Goal: Task Accomplishment & Management: Complete application form

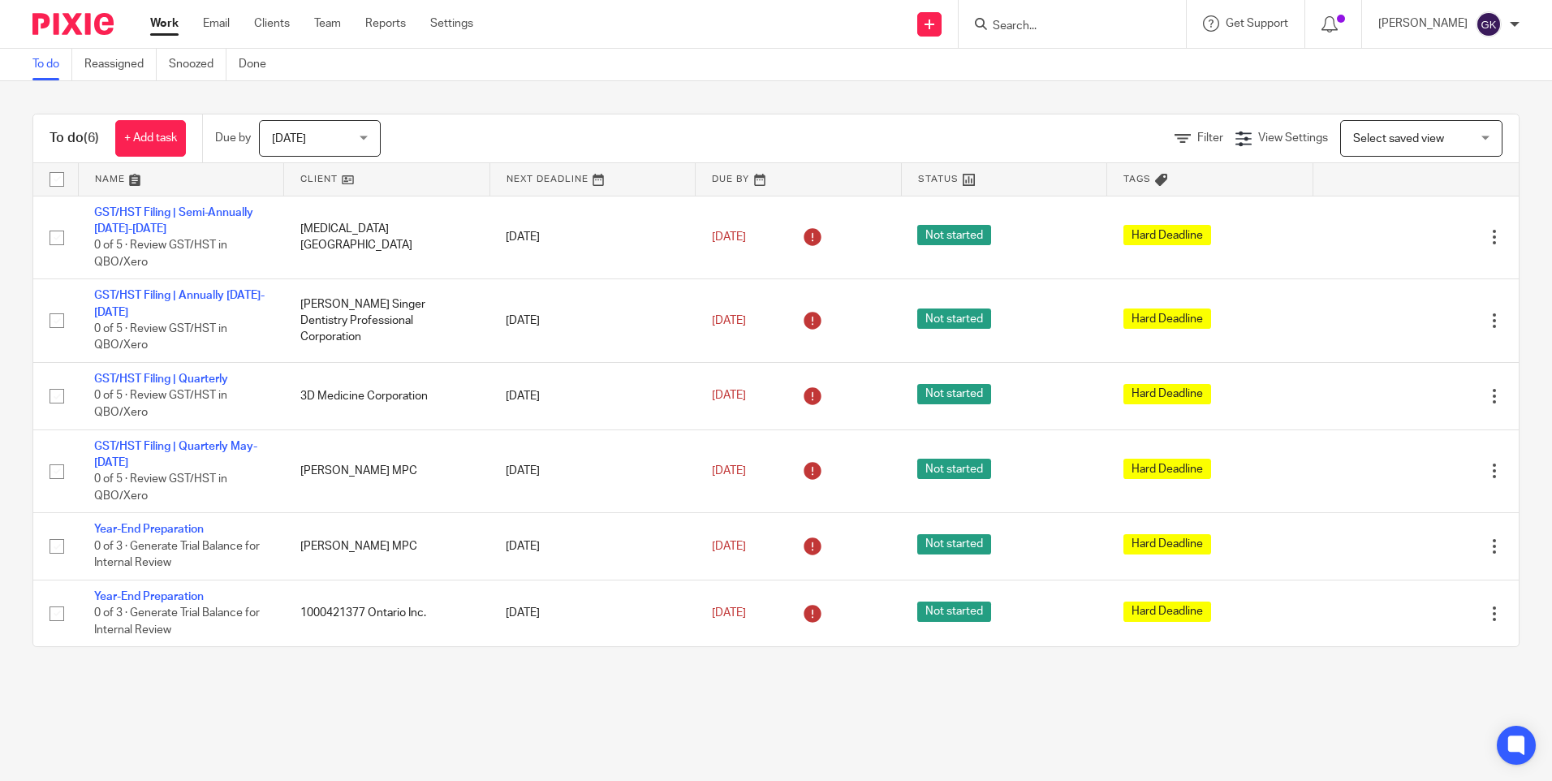
click at [1097, 25] on input "Search" at bounding box center [1064, 26] width 146 height 15
type input "3d"
click at [1125, 97] on link at bounding box center [1111, 94] width 247 height 37
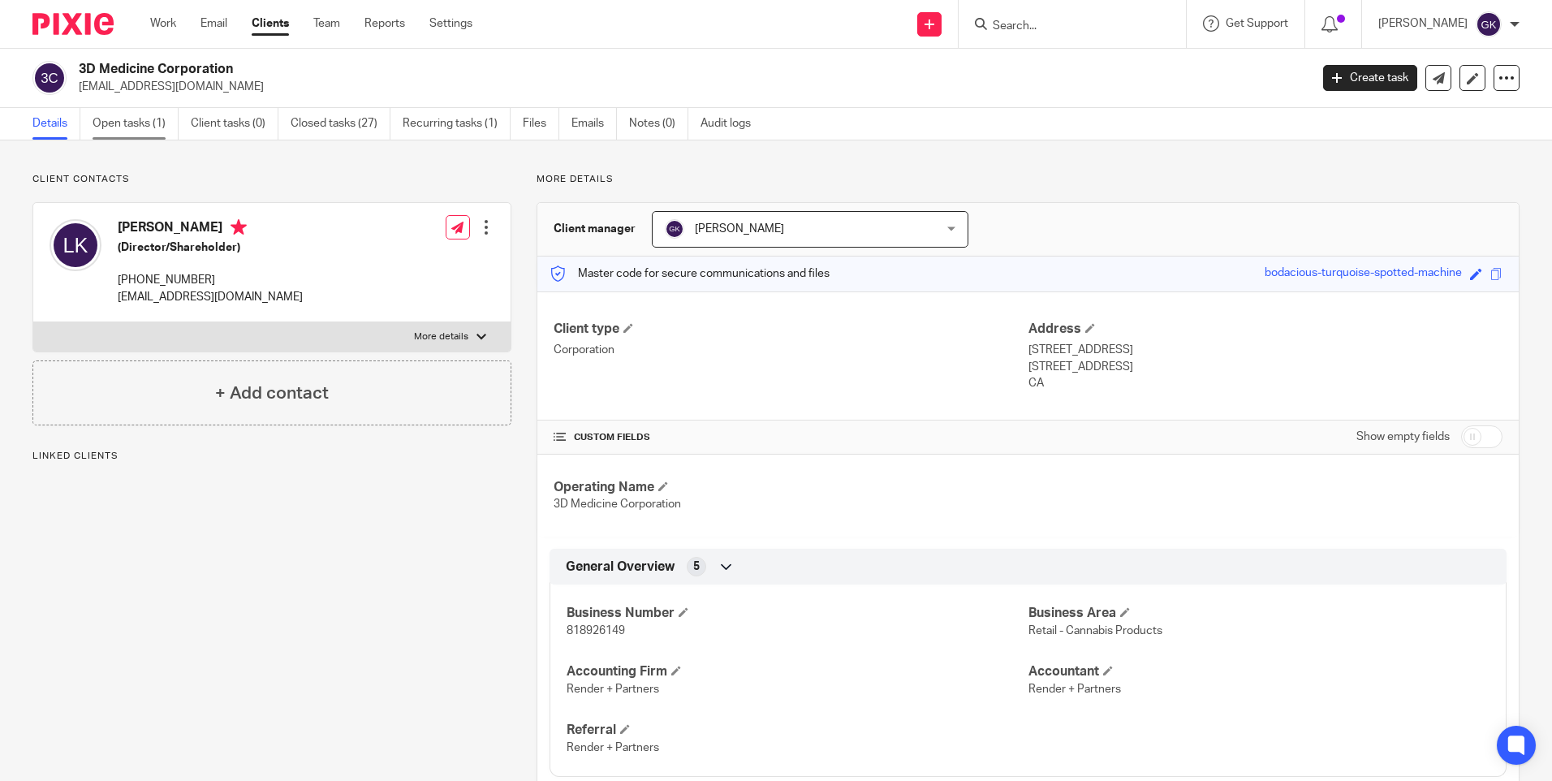
click at [122, 120] on link "Open tasks (1)" at bounding box center [136, 124] width 86 height 32
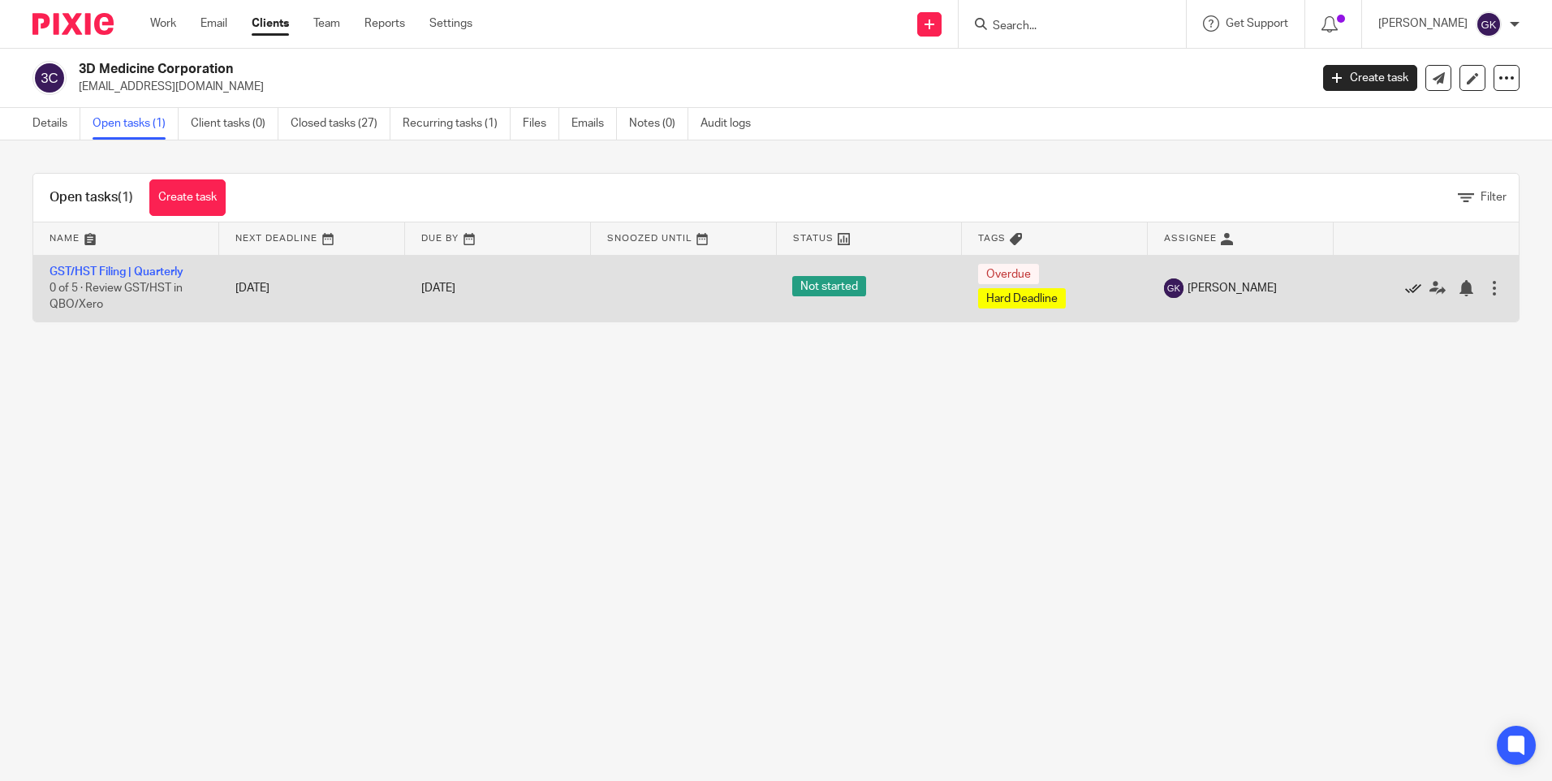
click at [1405, 290] on icon at bounding box center [1413, 288] width 16 height 16
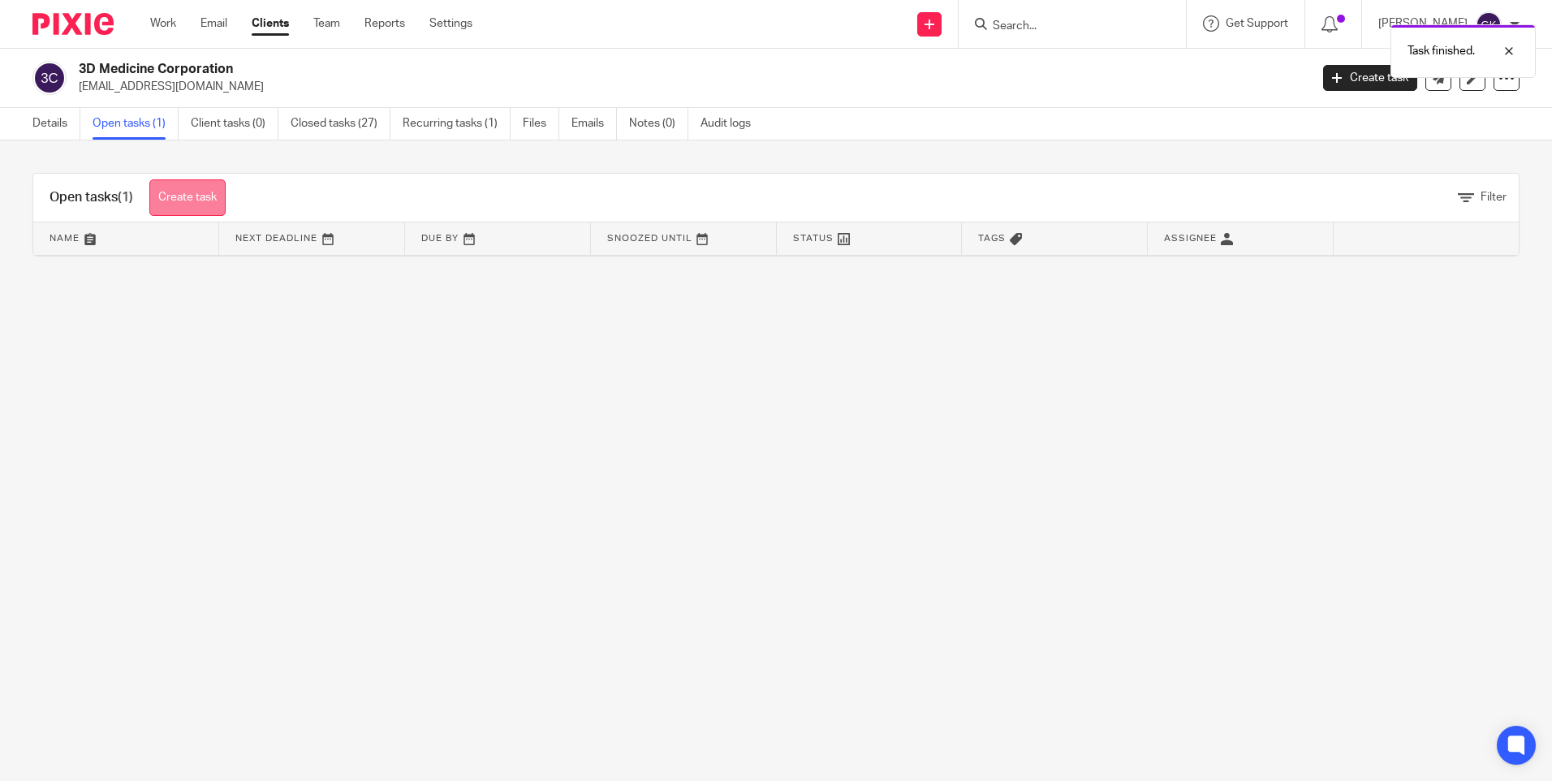
click at [195, 188] on link "Create task" at bounding box center [187, 197] width 76 height 37
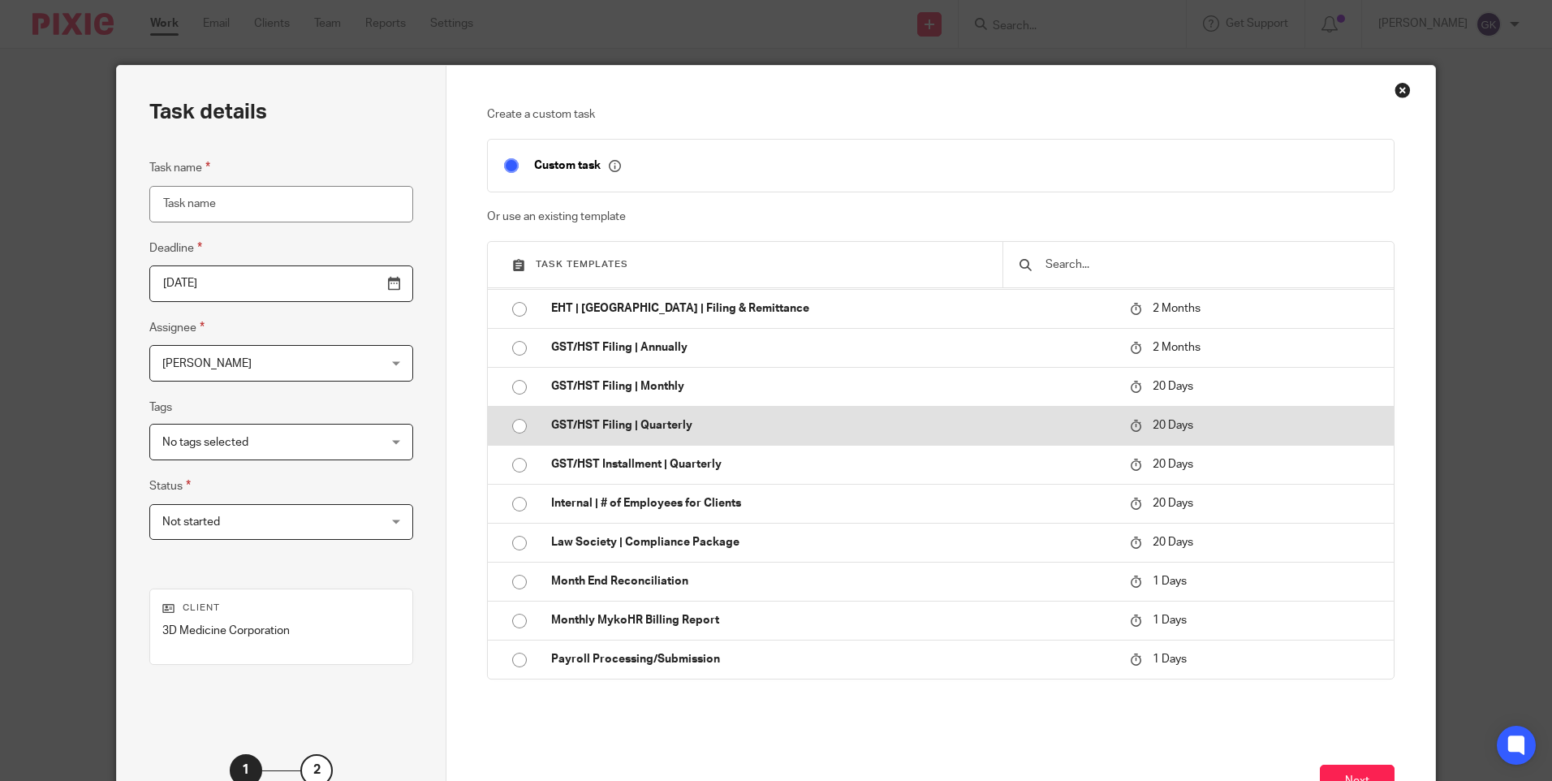
scroll to position [162, 0]
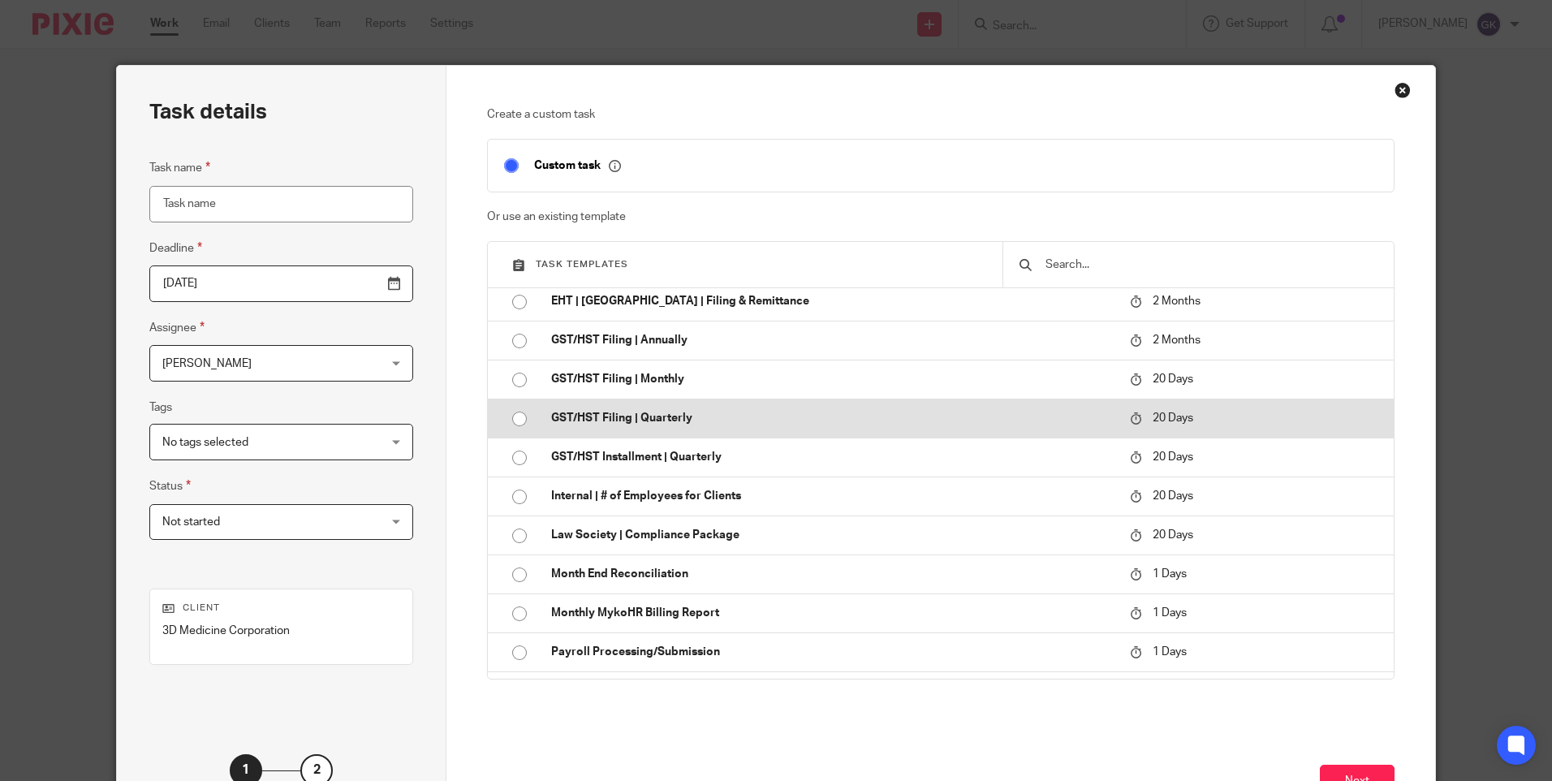
click at [694, 417] on p "GST/HST Filing | Quarterly" at bounding box center [832, 418] width 563 height 16
type input "2025-09-11"
type input "GST/HST Filing | Quarterly"
checkbox input "false"
radio input "true"
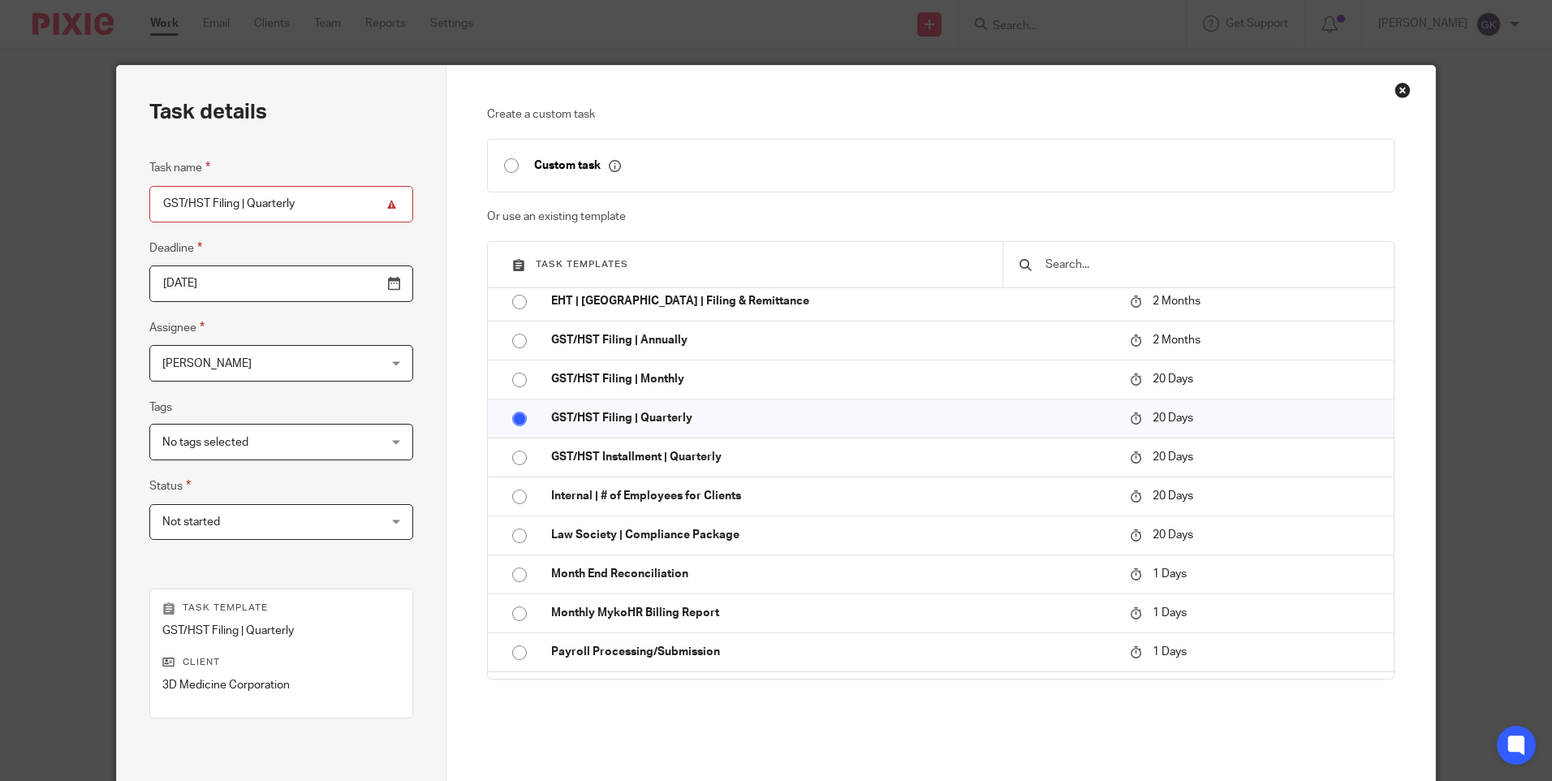
click at [304, 205] on input "GST/HST Filing | Quarterly" at bounding box center [281, 204] width 264 height 37
drag, startPoint x: 330, startPoint y: 205, endPoint x: 291, endPoint y: 75, distance: 135.8
type input "GST/HST Filing | Quarterly Jul- Sep"
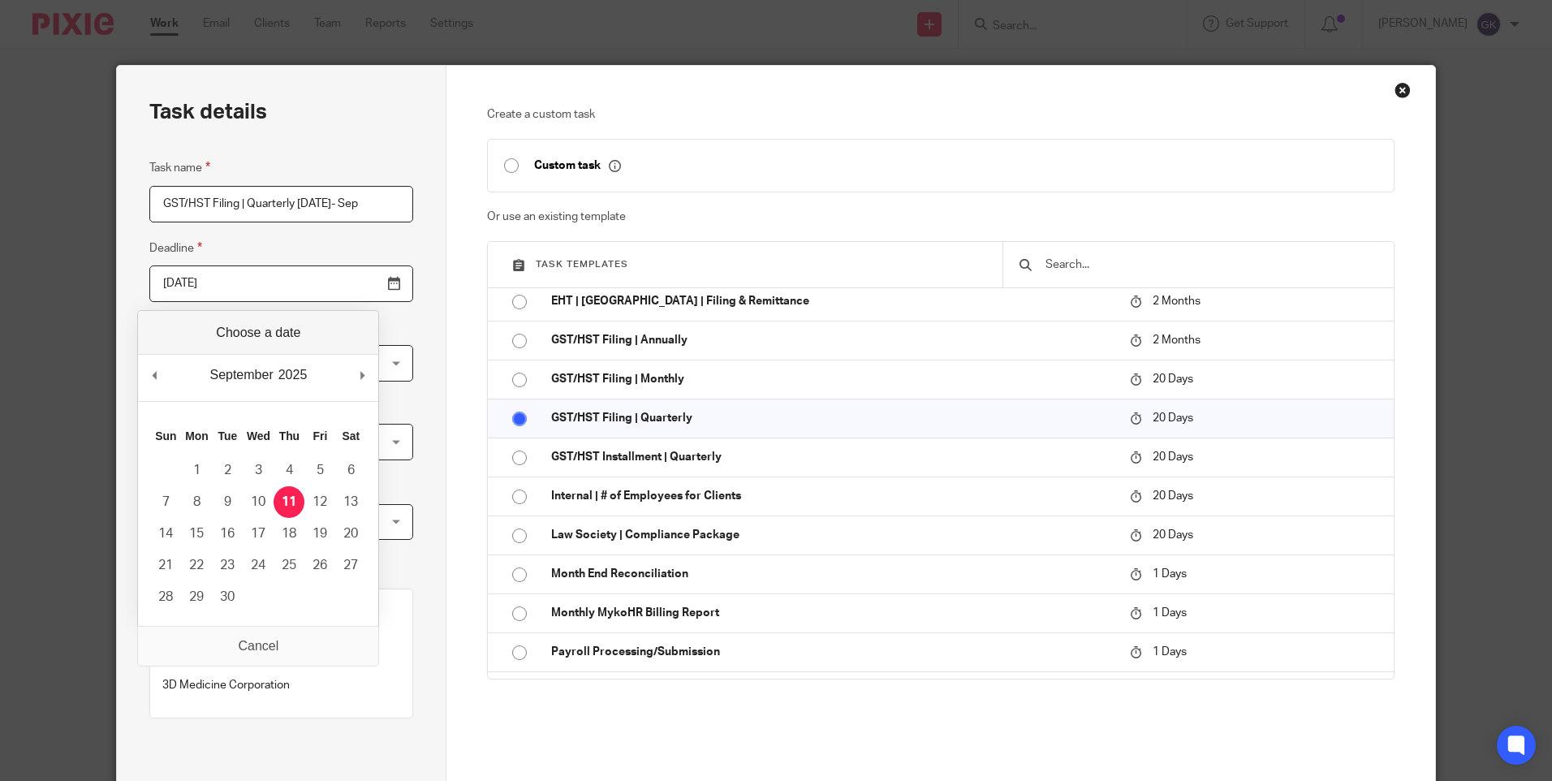
click at [358, 287] on input "2025-09-11" at bounding box center [281, 283] width 264 height 37
type input "2025-10-20"
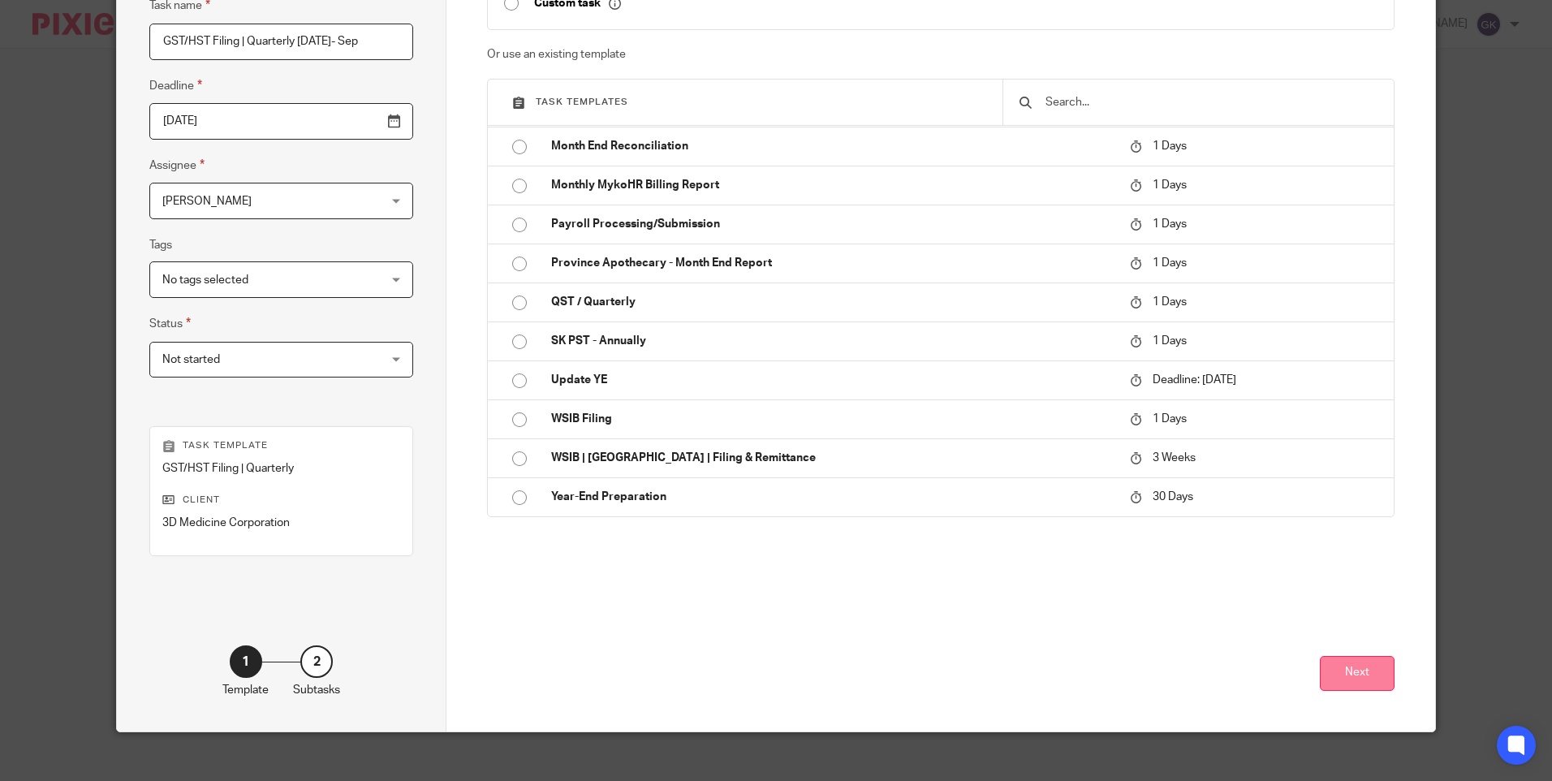
click at [1352, 682] on button "Next" at bounding box center [1357, 673] width 75 height 35
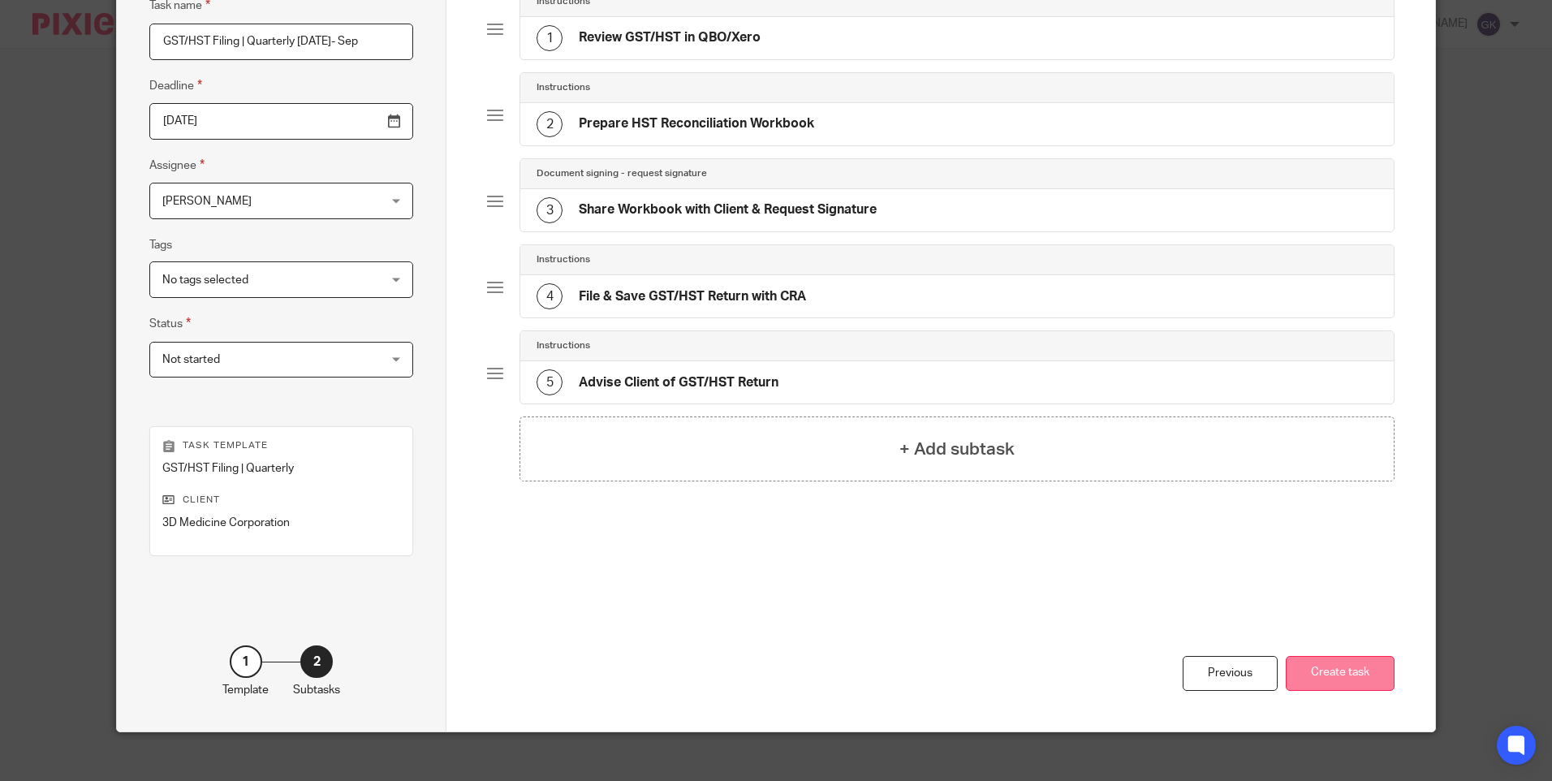
click at [1348, 679] on button "Create task" at bounding box center [1340, 673] width 109 height 35
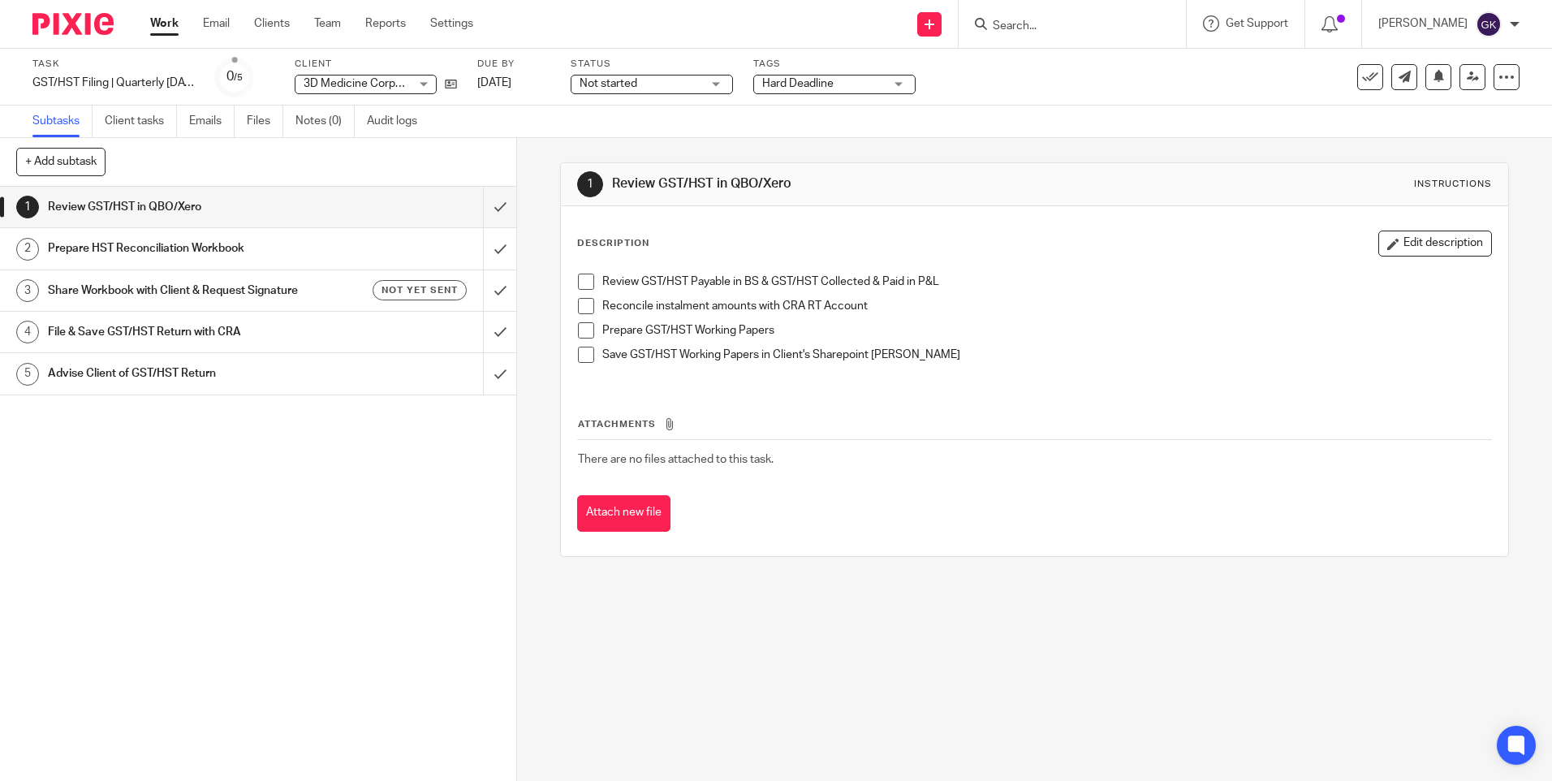
click at [1059, 35] on div at bounding box center [1072, 24] width 227 height 48
click at [1035, 28] on input "Search" at bounding box center [1064, 26] width 146 height 15
type input "3d"
click at [1065, 97] on link at bounding box center [1111, 94] width 247 height 37
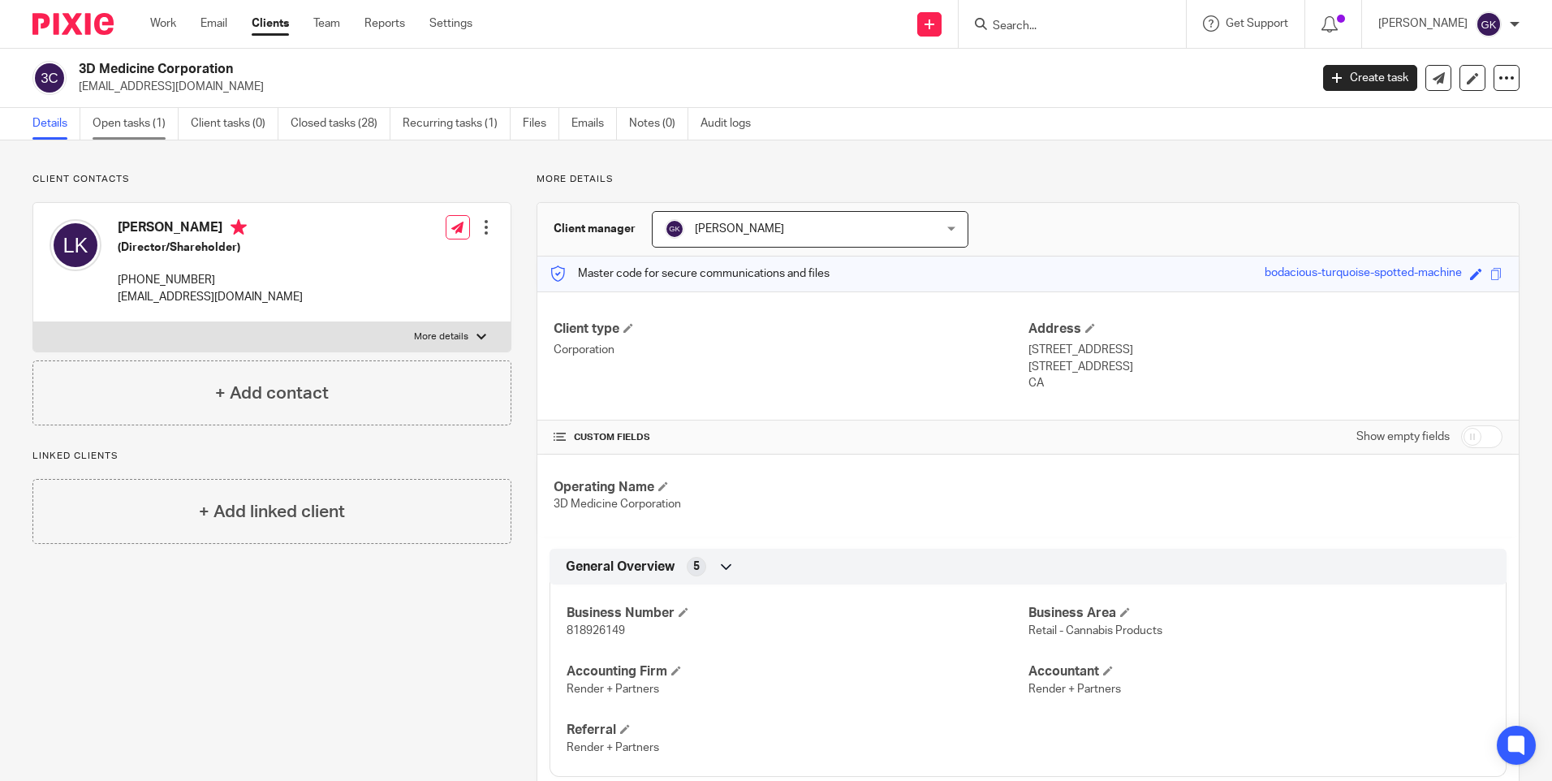
drag, startPoint x: 150, startPoint y: 119, endPoint x: 231, endPoint y: 148, distance: 85.5
click at [151, 119] on link "Open tasks (1)" at bounding box center [136, 124] width 86 height 32
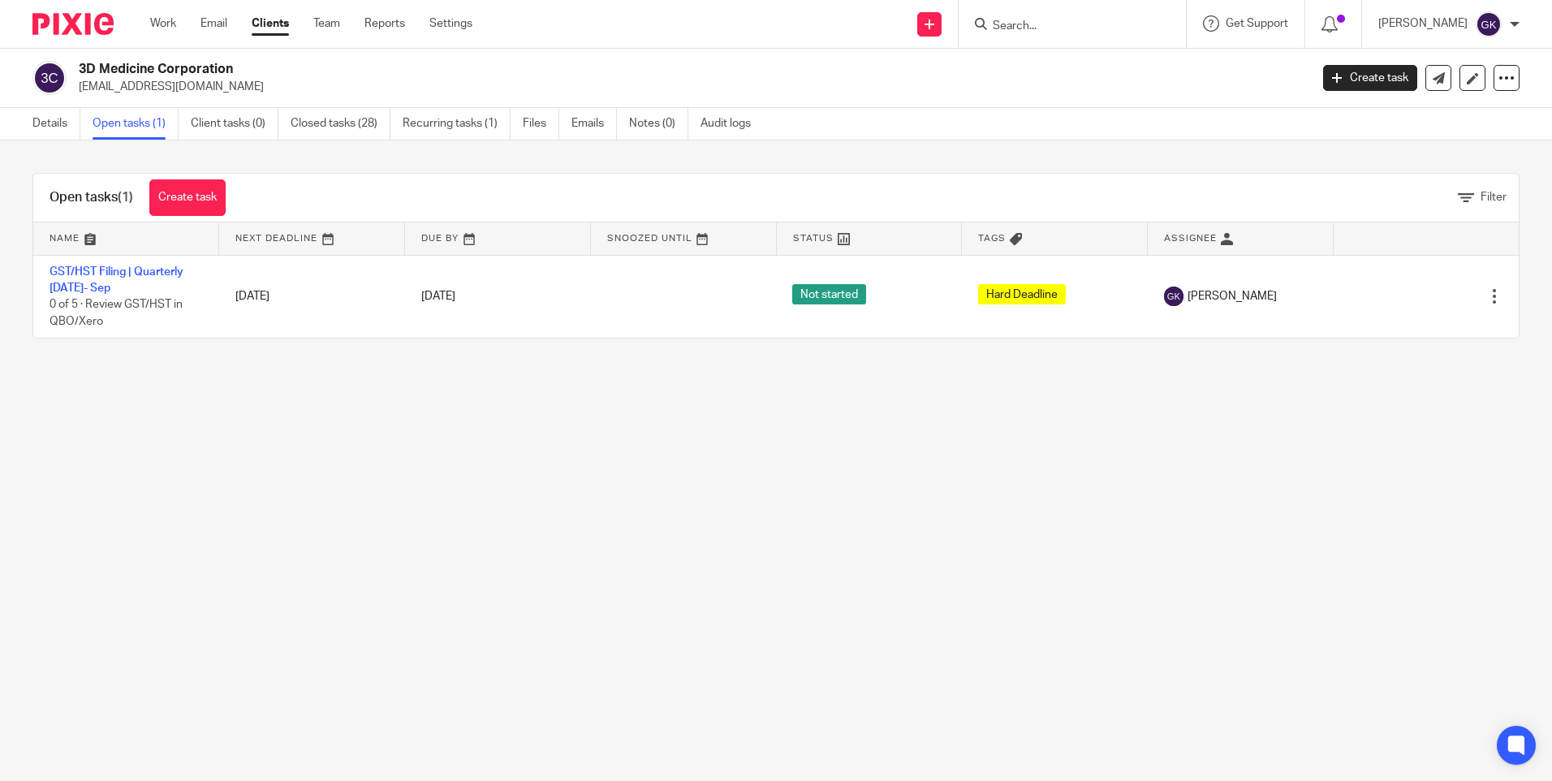
click at [1137, 29] on input "Search" at bounding box center [1064, 26] width 146 height 15
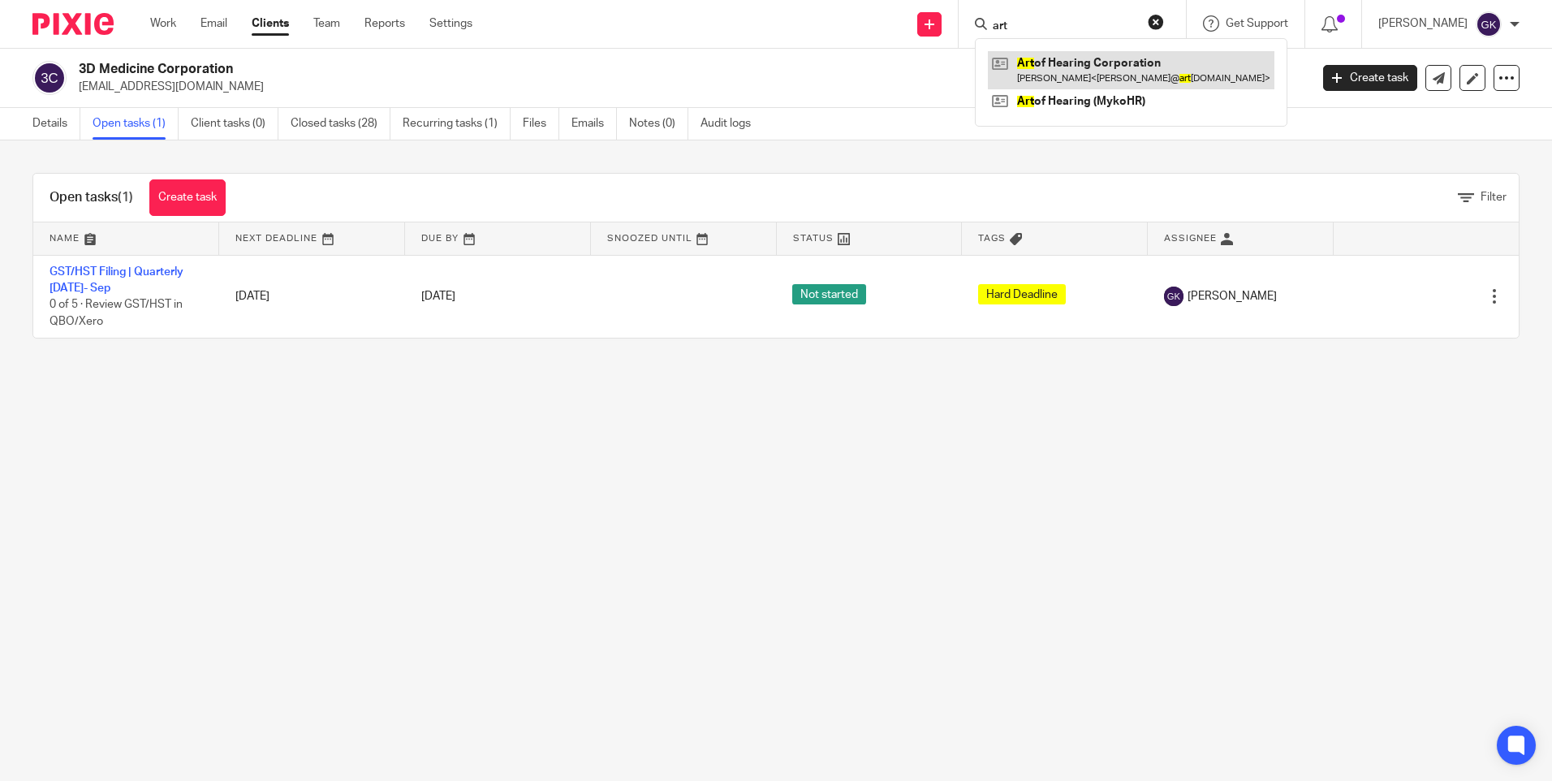
type input "art"
click at [1132, 58] on link at bounding box center [1131, 69] width 287 height 37
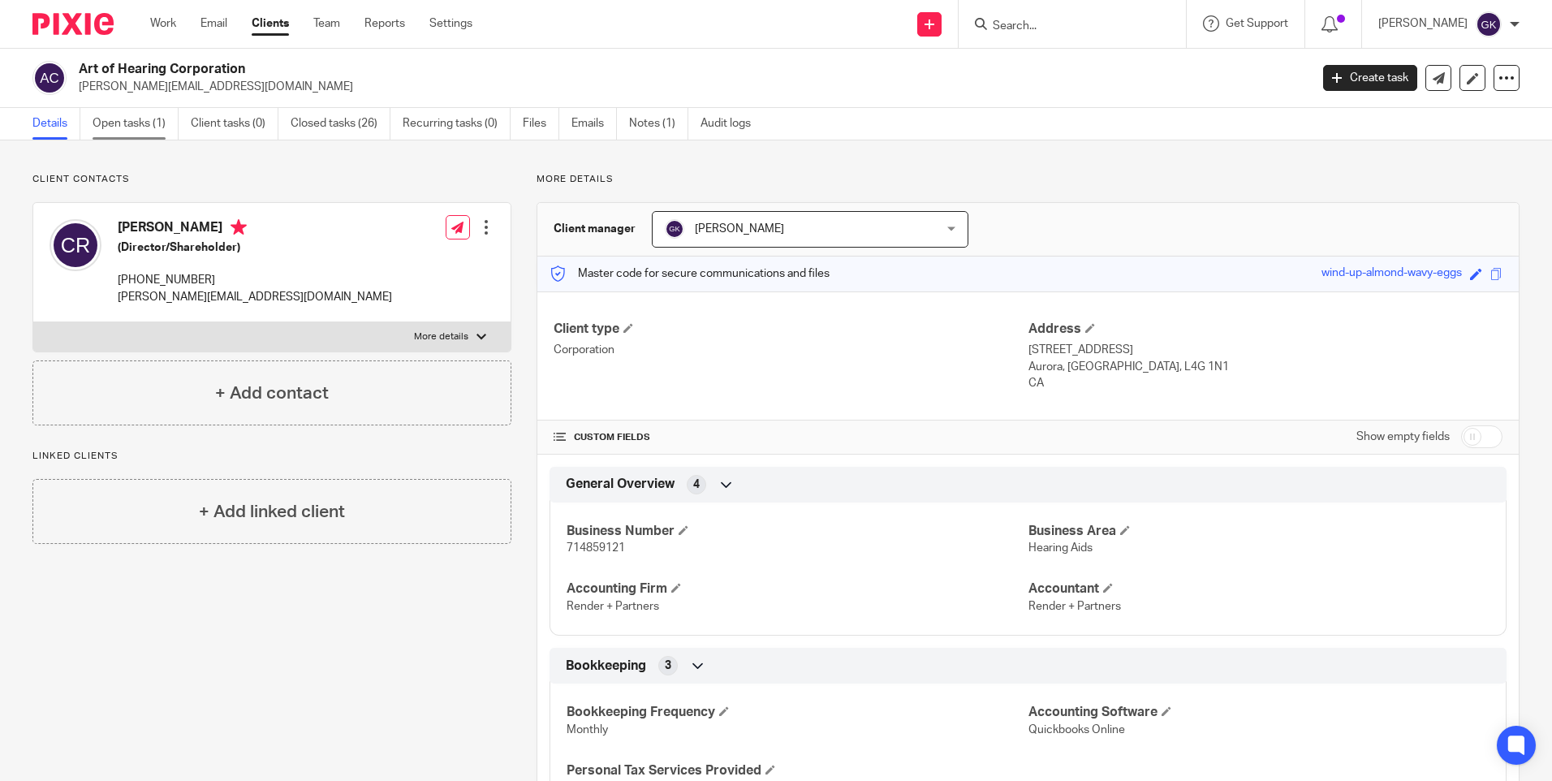
click at [104, 123] on link "Open tasks (1)" at bounding box center [136, 124] width 86 height 32
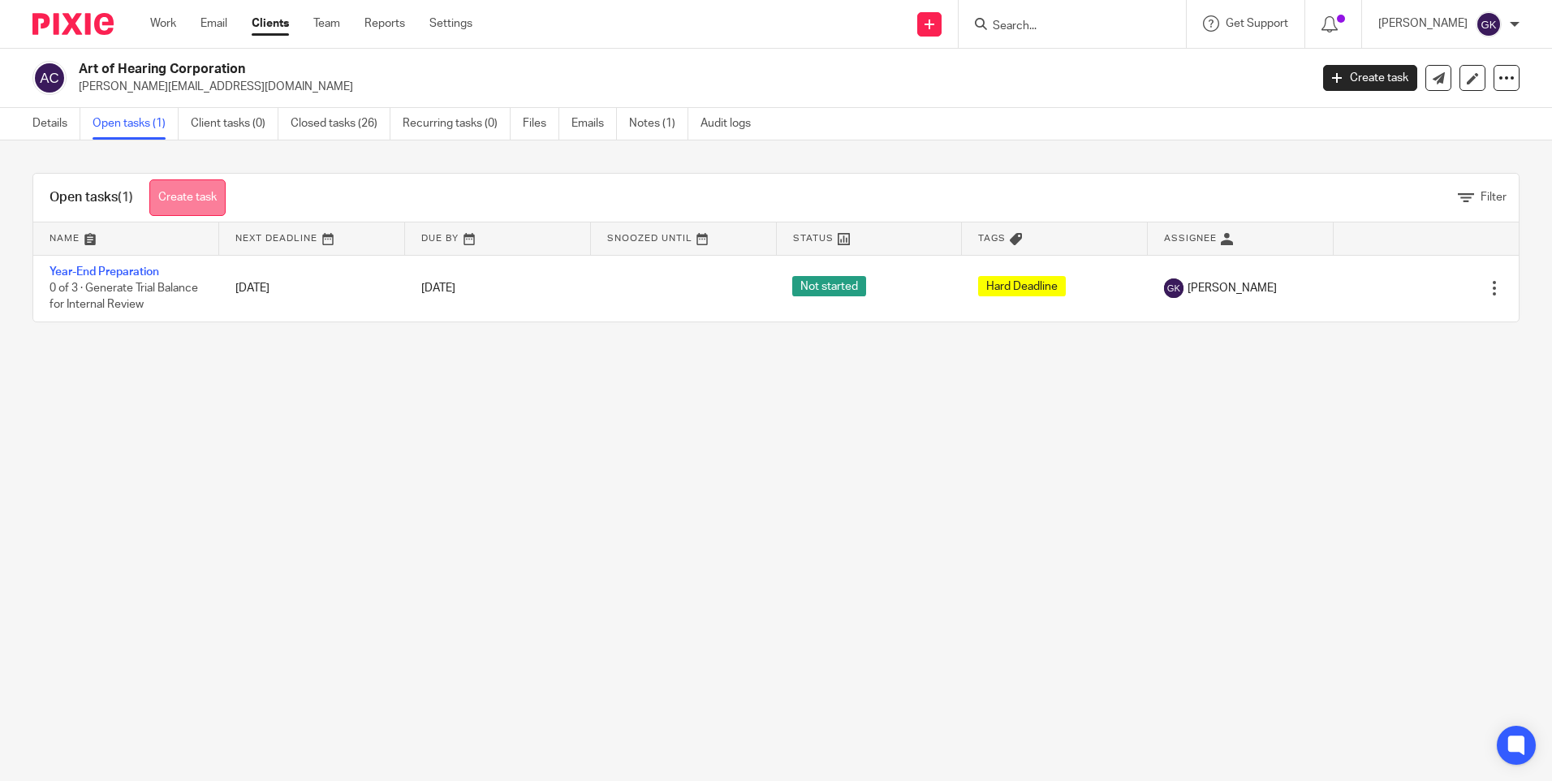
drag, startPoint x: 186, startPoint y: 197, endPoint x: 200, endPoint y: 196, distance: 13.9
click at [188, 196] on link "Create task" at bounding box center [187, 197] width 76 height 37
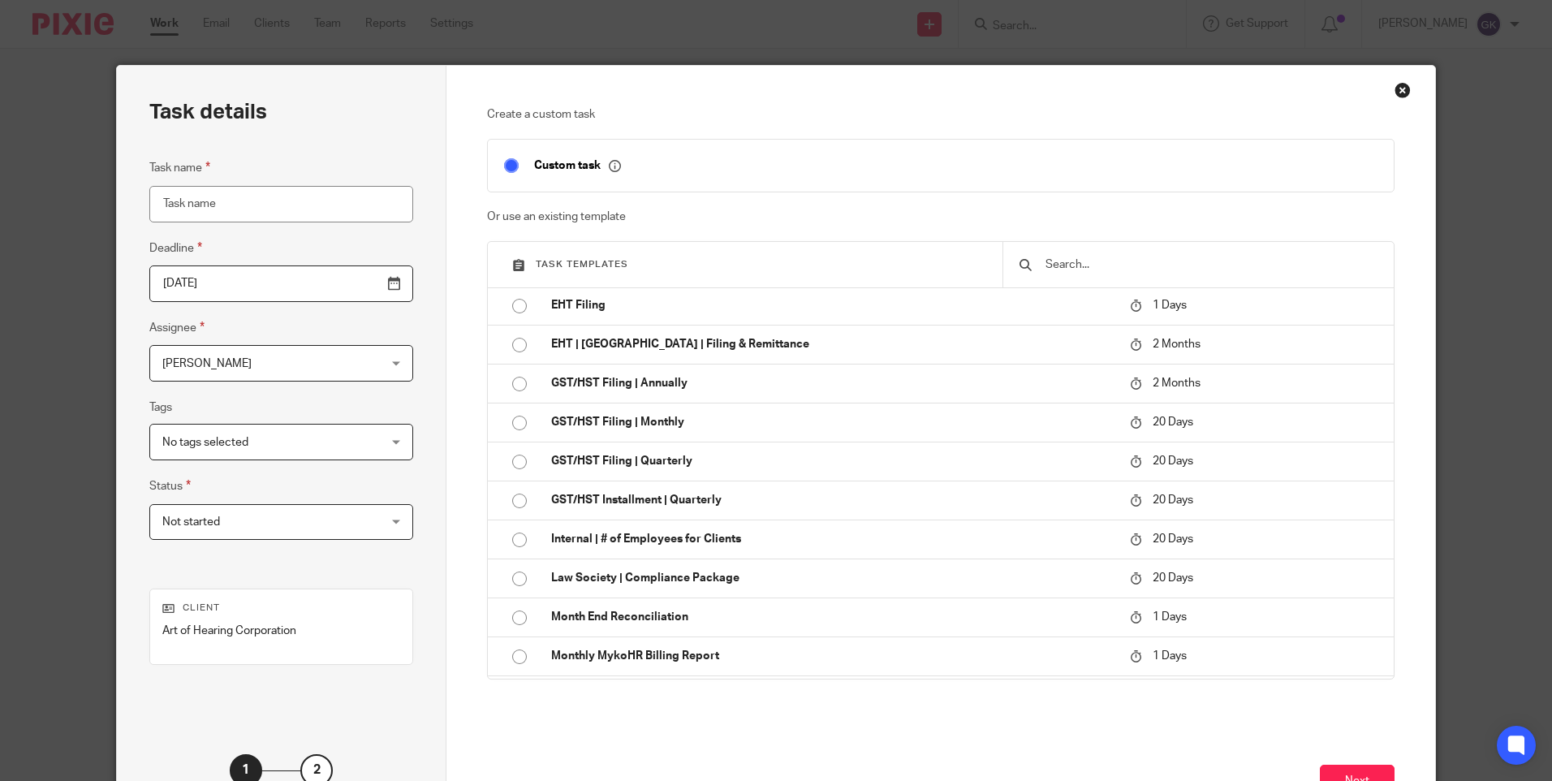
scroll to position [81, 0]
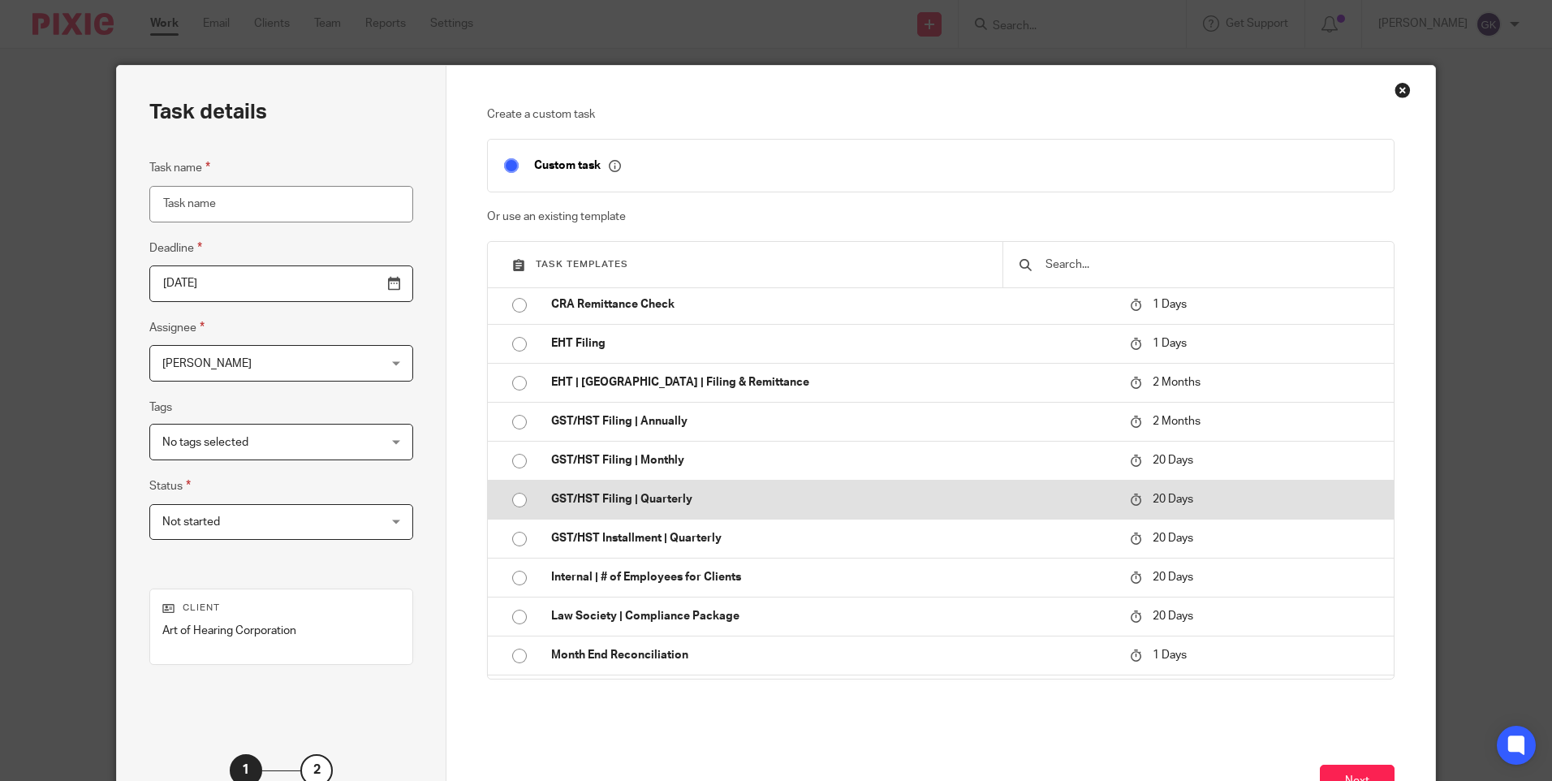
click at [695, 498] on p "GST/HST Filing | Quarterly" at bounding box center [832, 499] width 563 height 16
type input "[DATE]"
type input "GST/HST Filing | Quarterly"
checkbox input "false"
radio input "true"
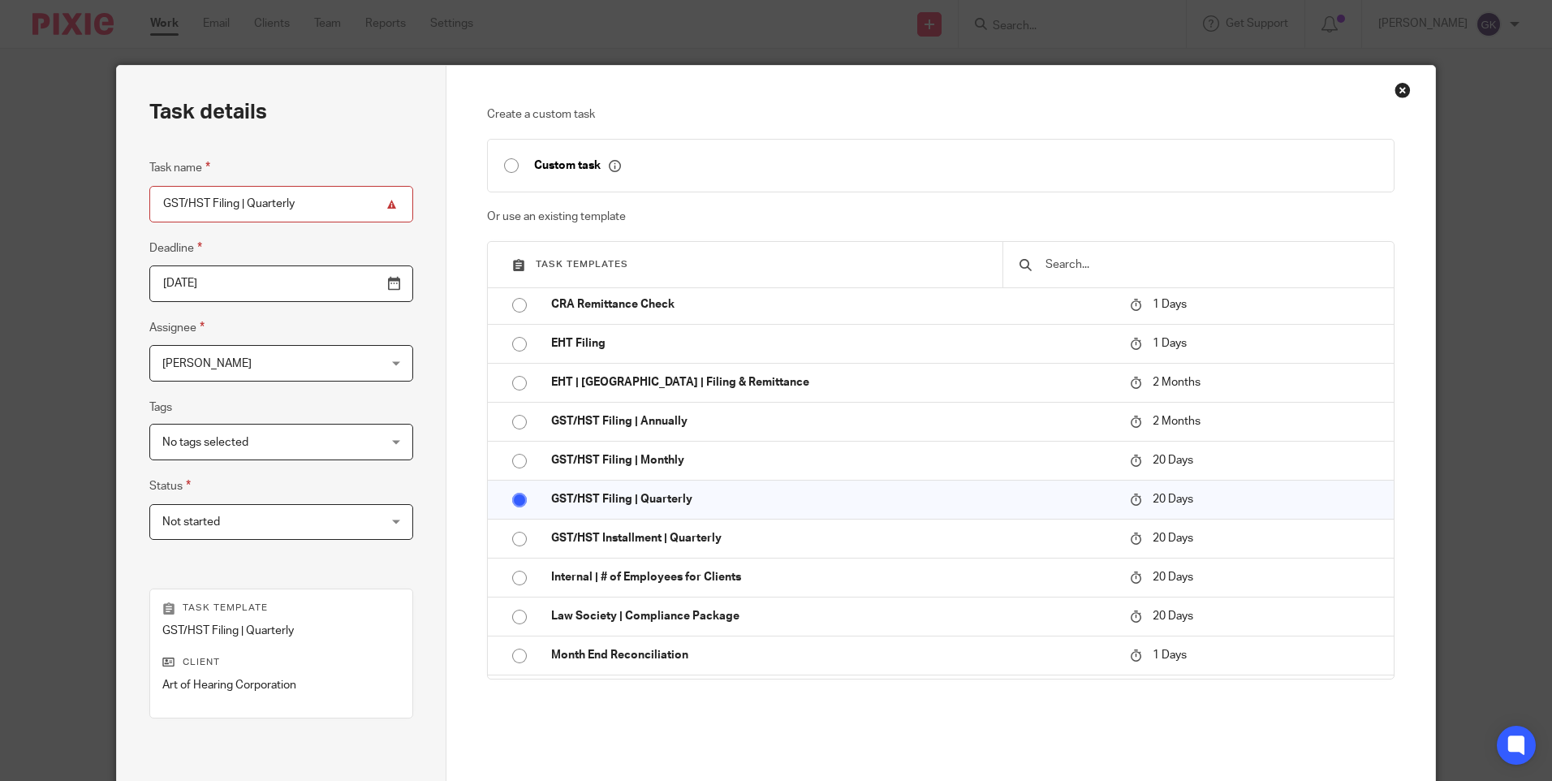
click at [298, 208] on input "GST/HST Filing | Quarterly" at bounding box center [281, 204] width 264 height 37
drag, startPoint x: 308, startPoint y: 201, endPoint x: 323, endPoint y: 162, distance: 41.9
click at [311, 201] on input "GST/HST Filing | Quarterly JUl-Sep" at bounding box center [281, 204] width 264 height 37
type input "GST/HST Filing | Quarterly [DATE]-Sep"
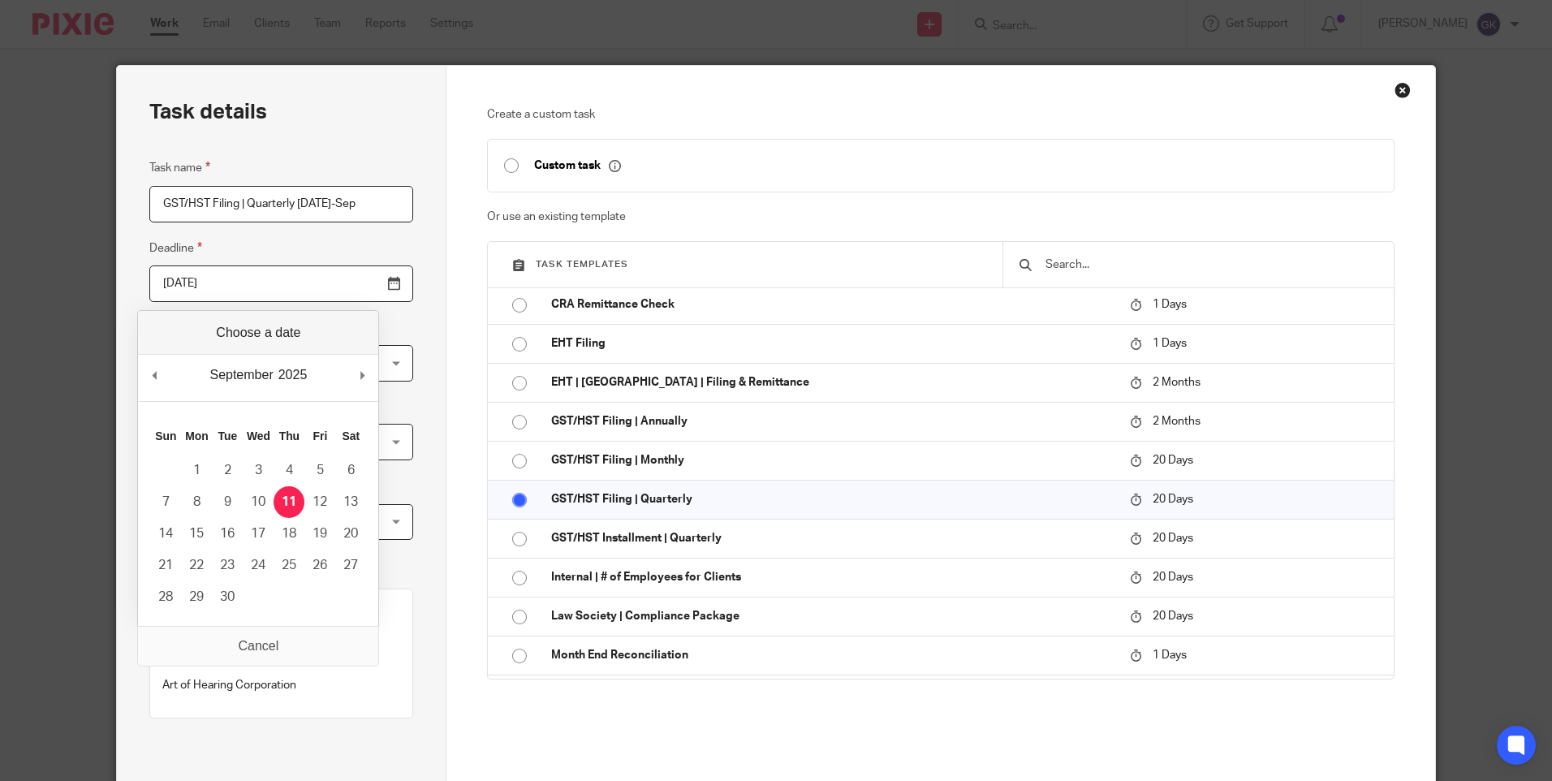
click at [352, 275] on input "2025-09-11" at bounding box center [281, 283] width 264 height 37
type input "2025-10-20"
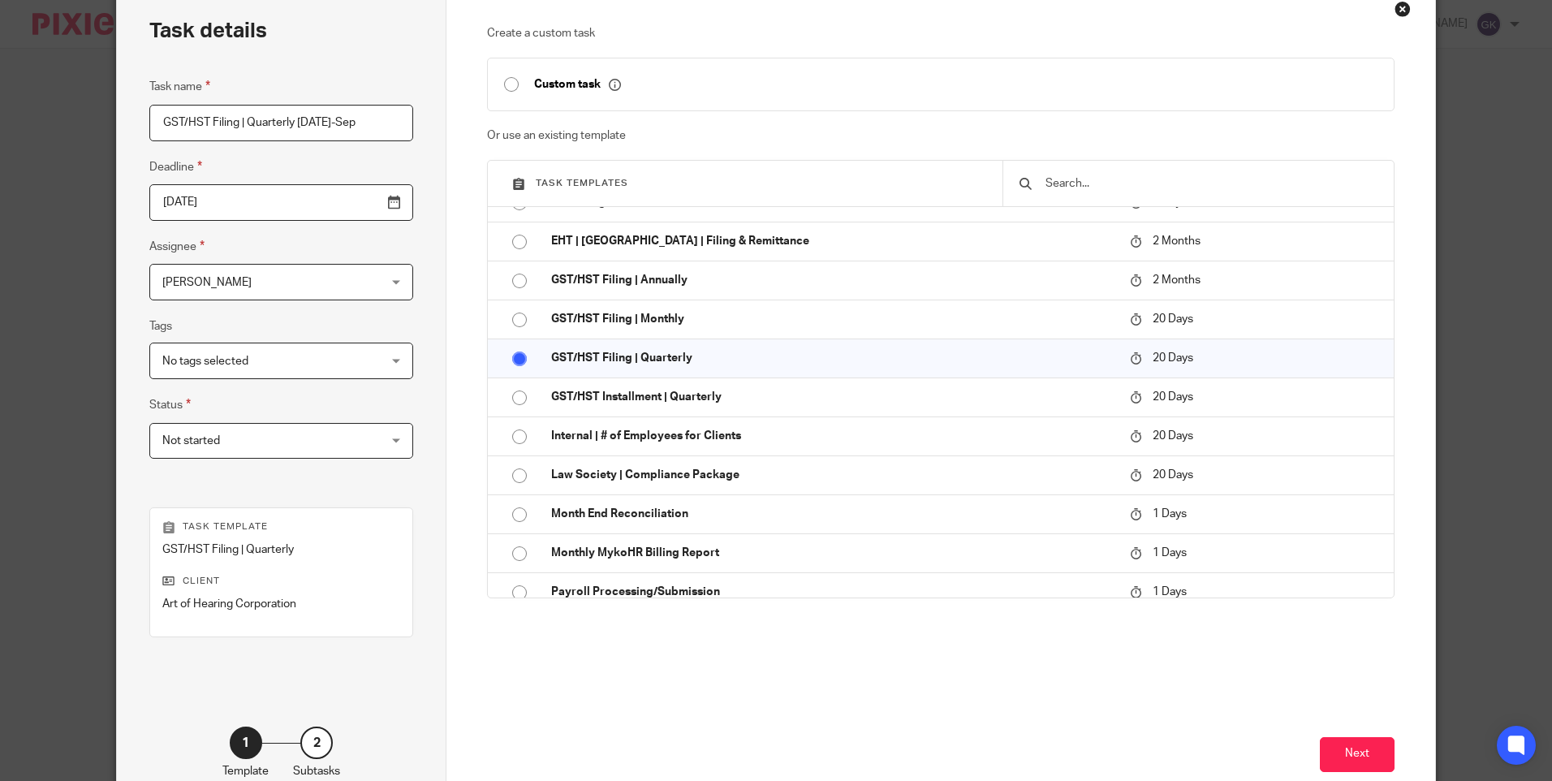
scroll to position [244, 0]
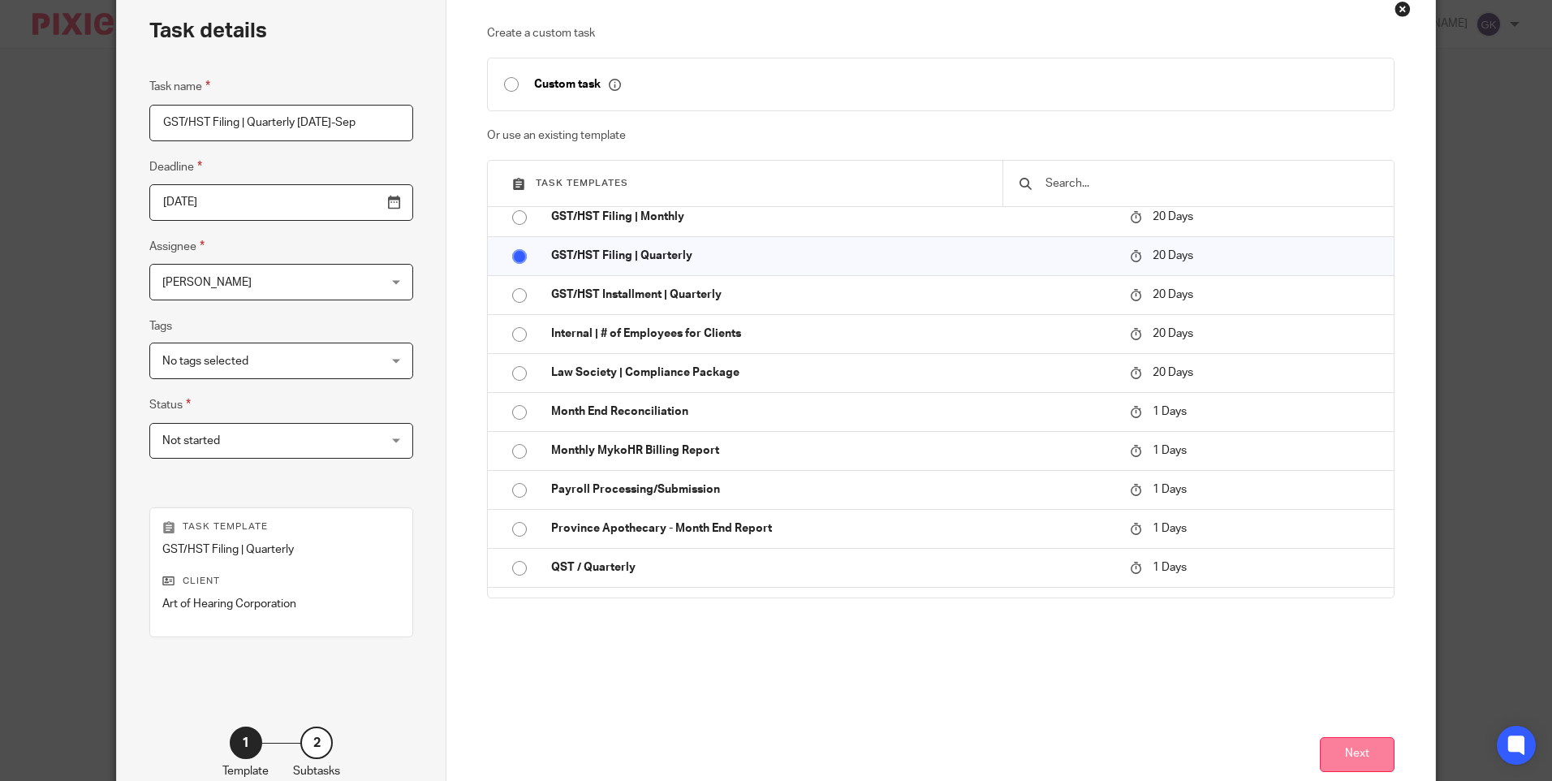
click at [1354, 757] on button "Next" at bounding box center [1357, 754] width 75 height 35
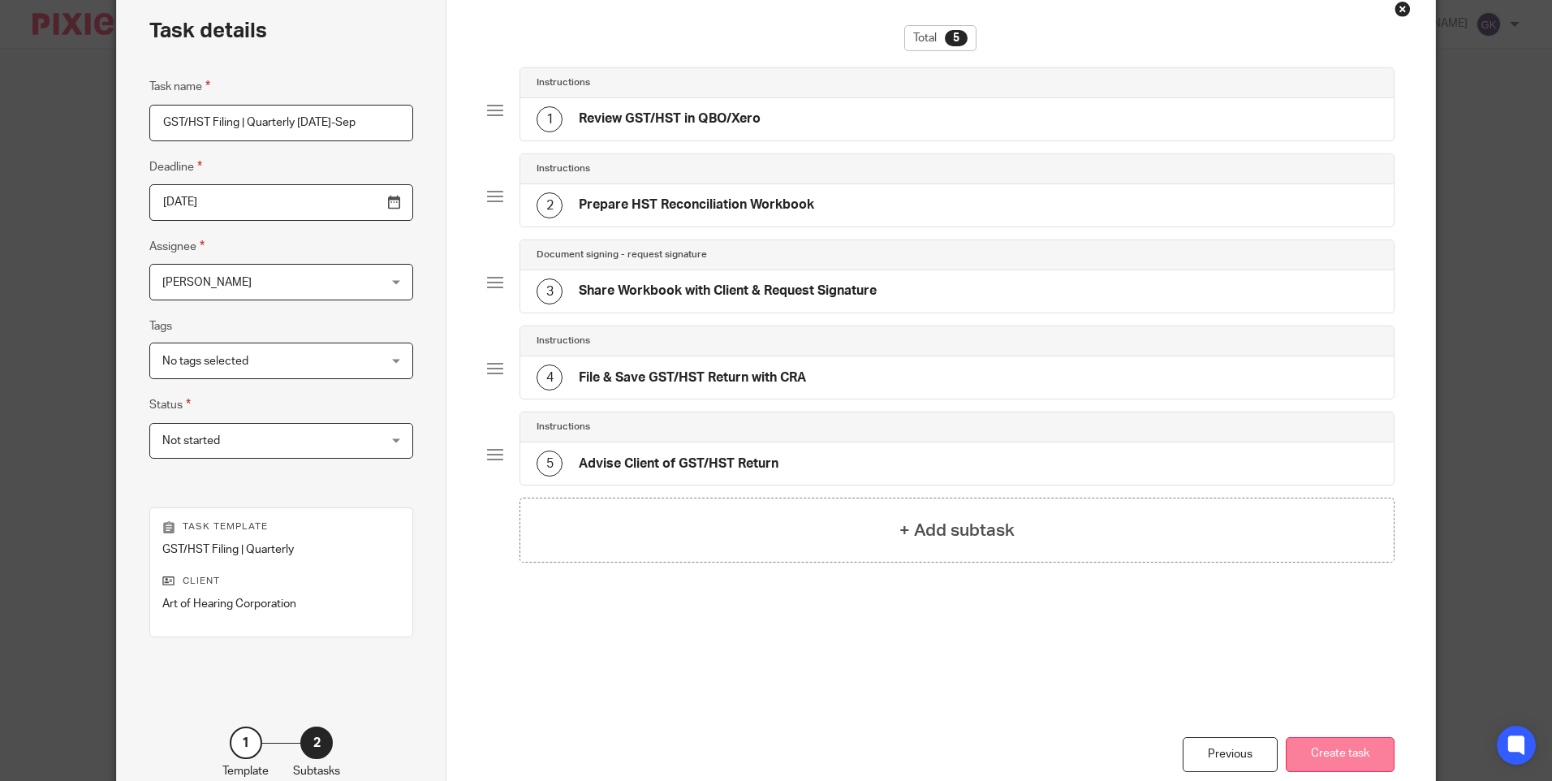
click at [1348, 758] on button "Create task" at bounding box center [1340, 754] width 109 height 35
